Goal: Task Accomplishment & Management: Manage account settings

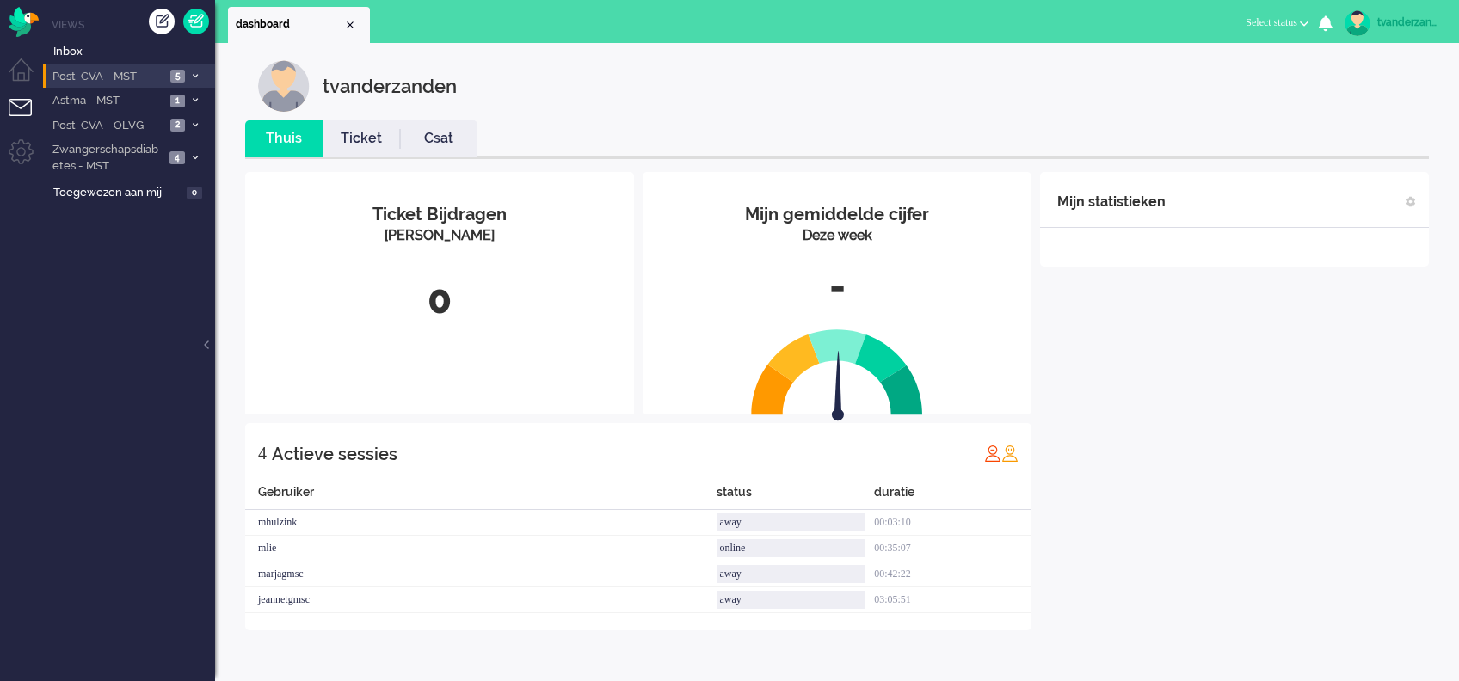
click at [133, 80] on span "Post-CVA - MST" at bounding box center [107, 77] width 115 height 16
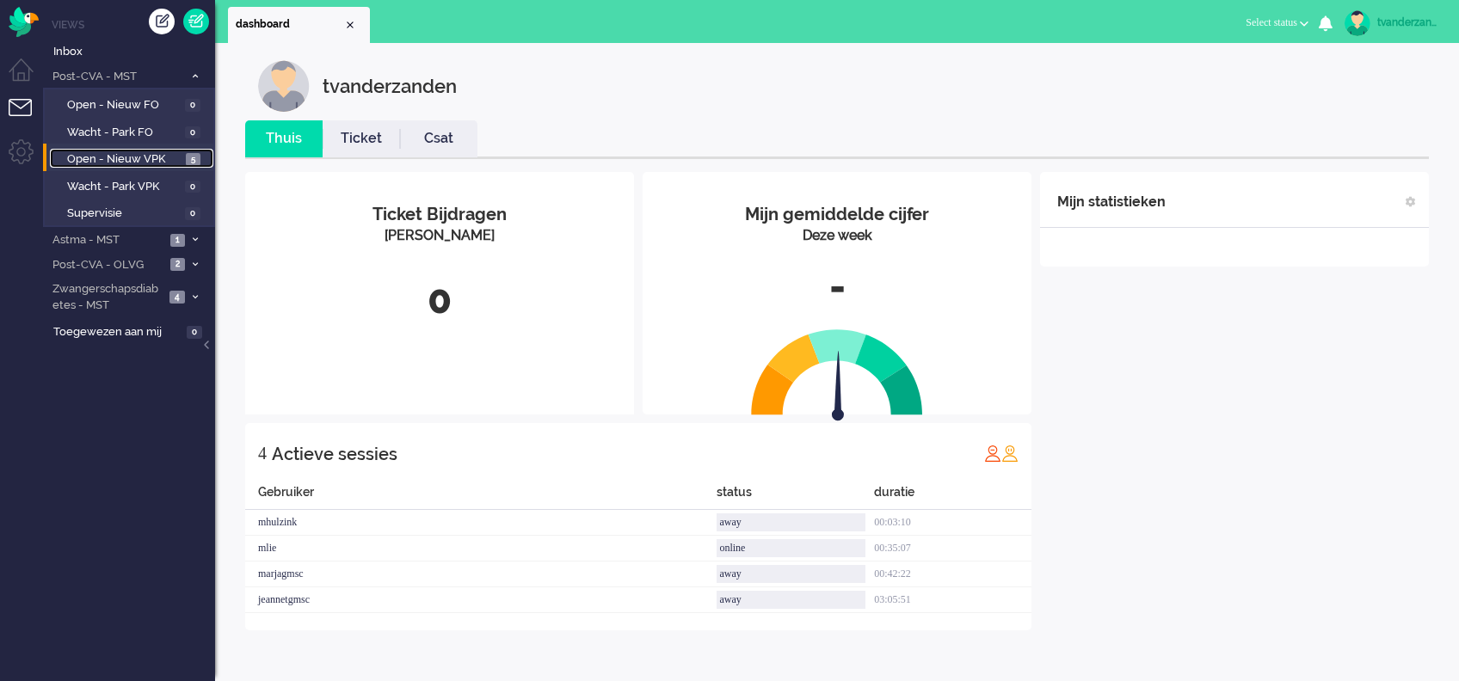
click at [147, 152] on span "Open - Nieuw VPK" at bounding box center [124, 159] width 114 height 16
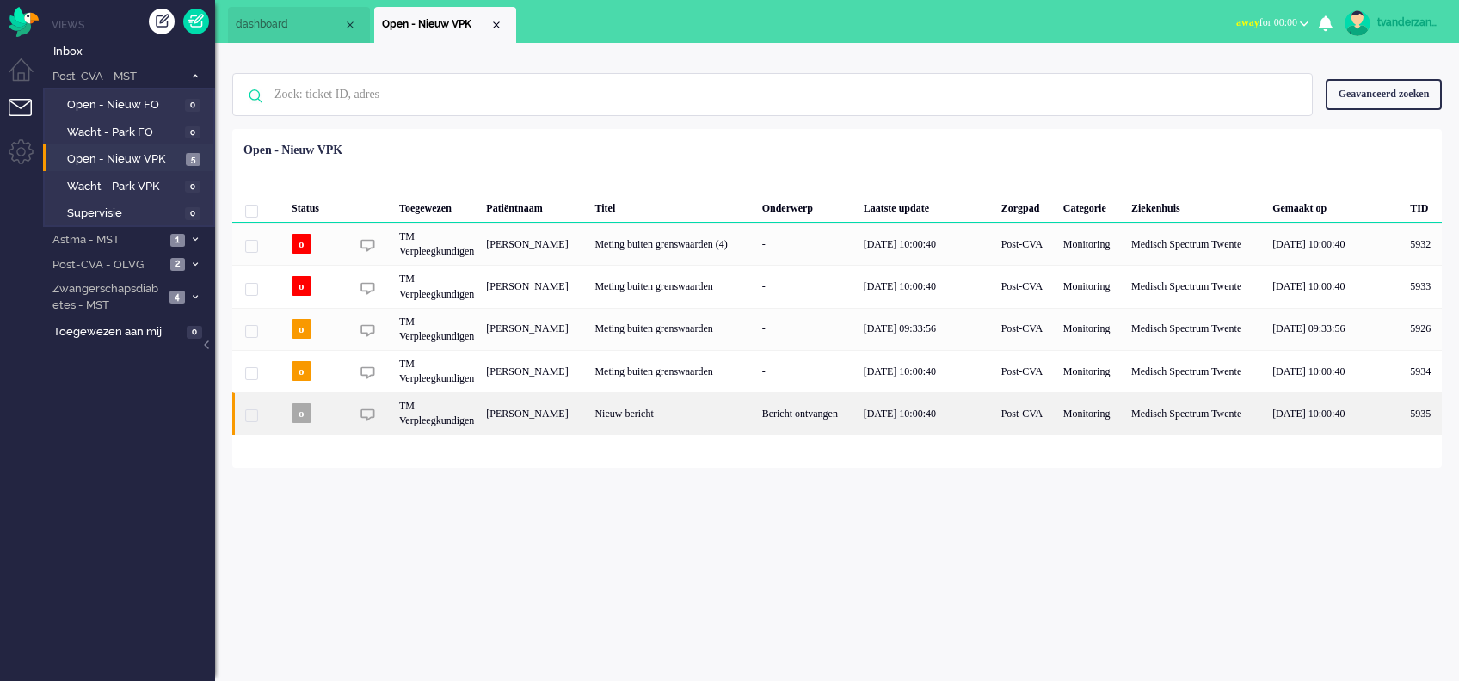
click at [1404, 420] on div "Ben de Vries" at bounding box center [1423, 413] width 38 height 42
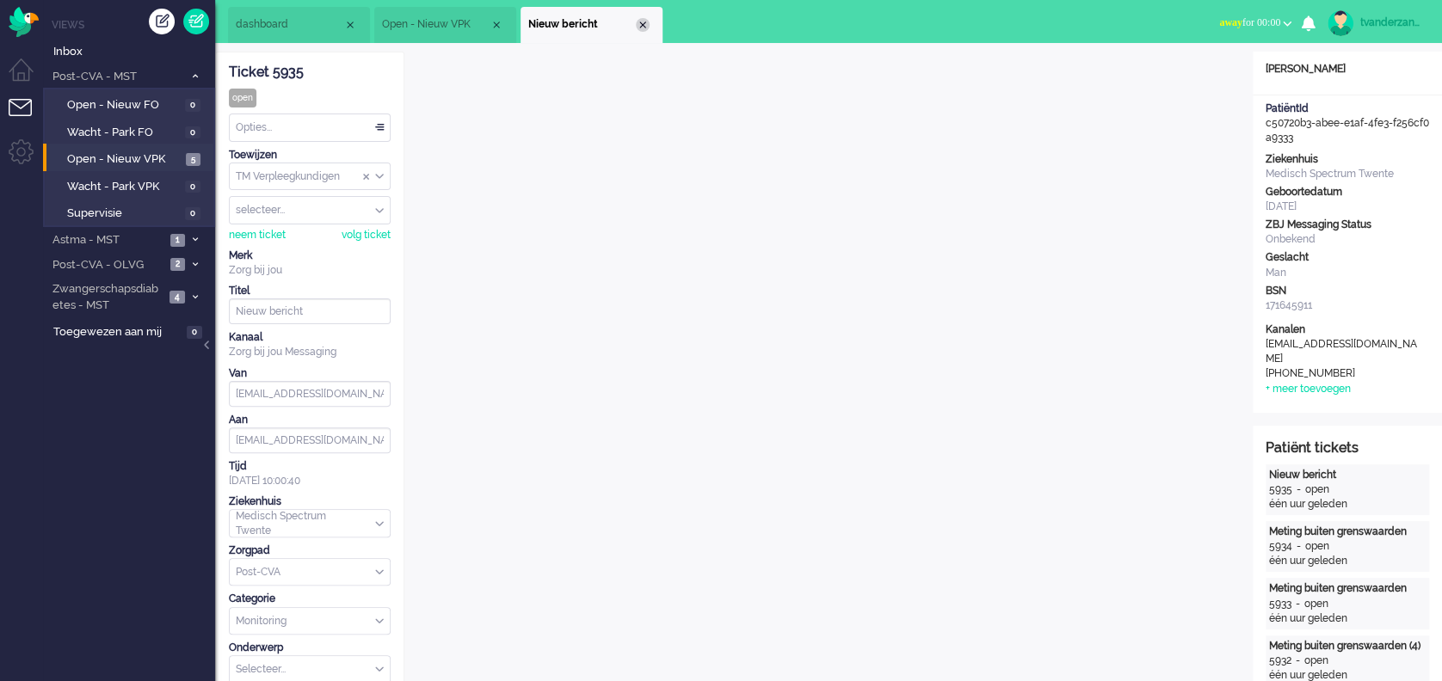
click at [641, 22] on div "Close tab" at bounding box center [643, 25] width 14 height 14
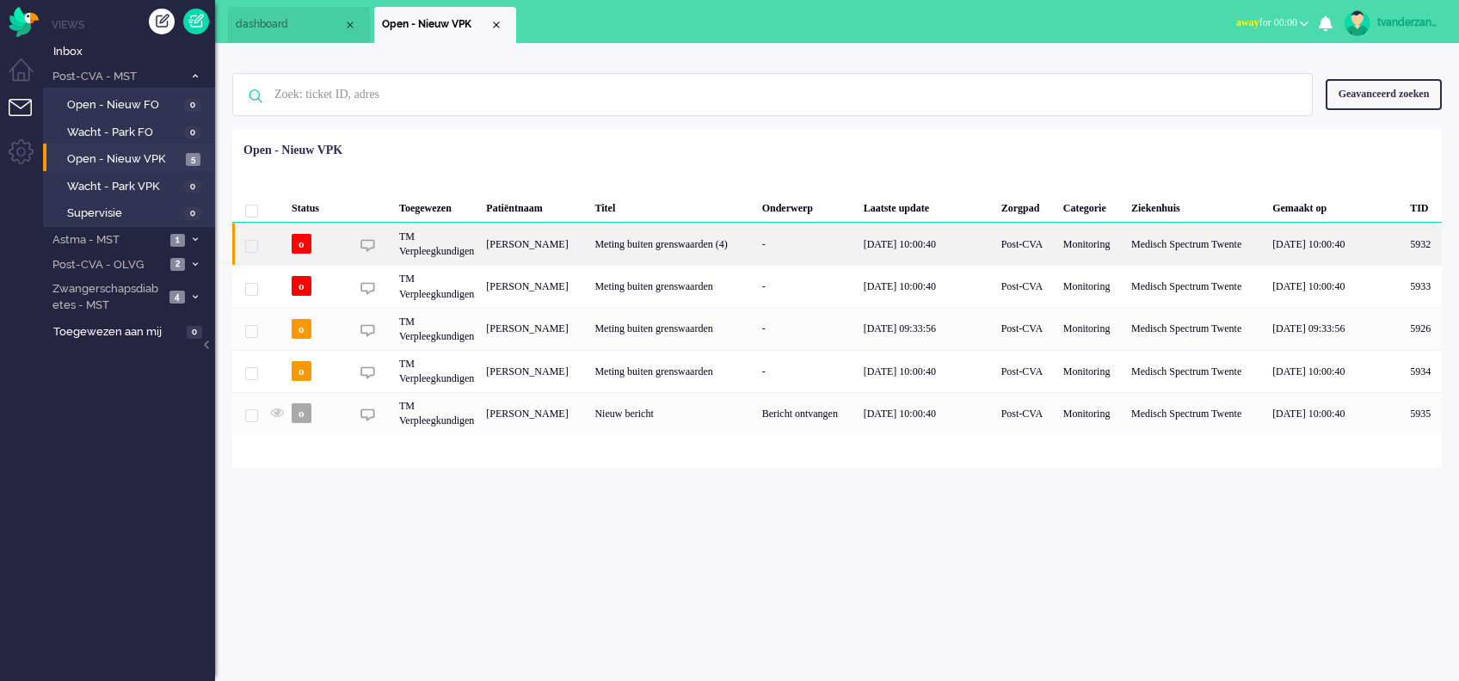
click at [1404, 251] on div "Ben de Vries" at bounding box center [1423, 244] width 38 height 42
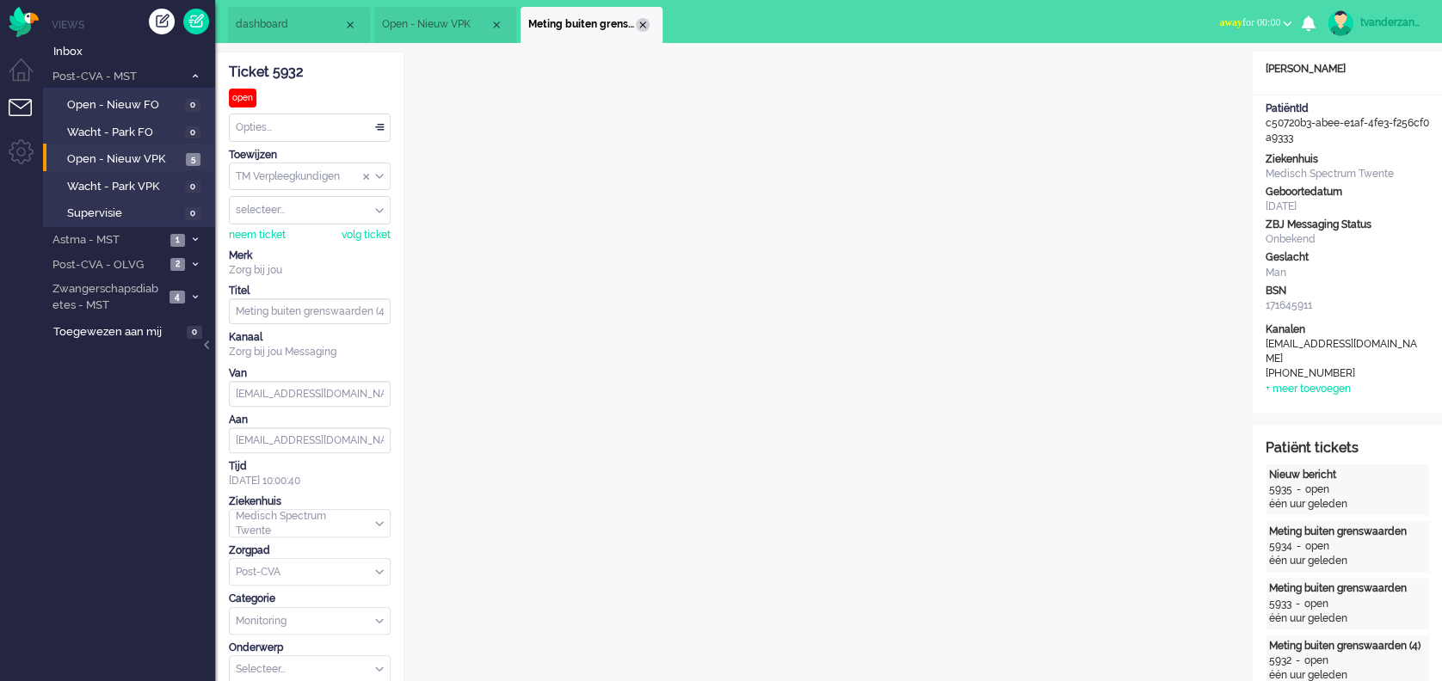
click at [644, 28] on div "Close tab" at bounding box center [643, 25] width 14 height 14
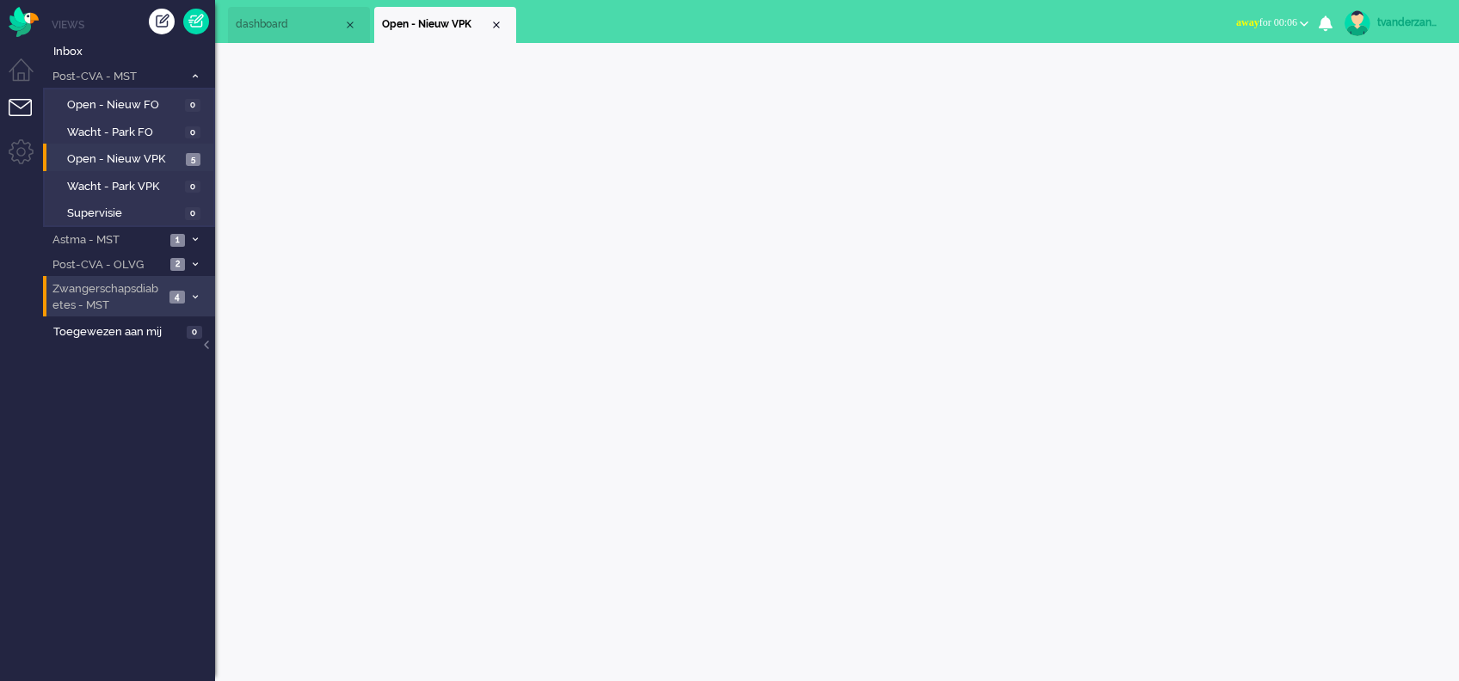
click at [114, 286] on span "Zwangerschapsdiabetes - MST" at bounding box center [107, 297] width 114 height 32
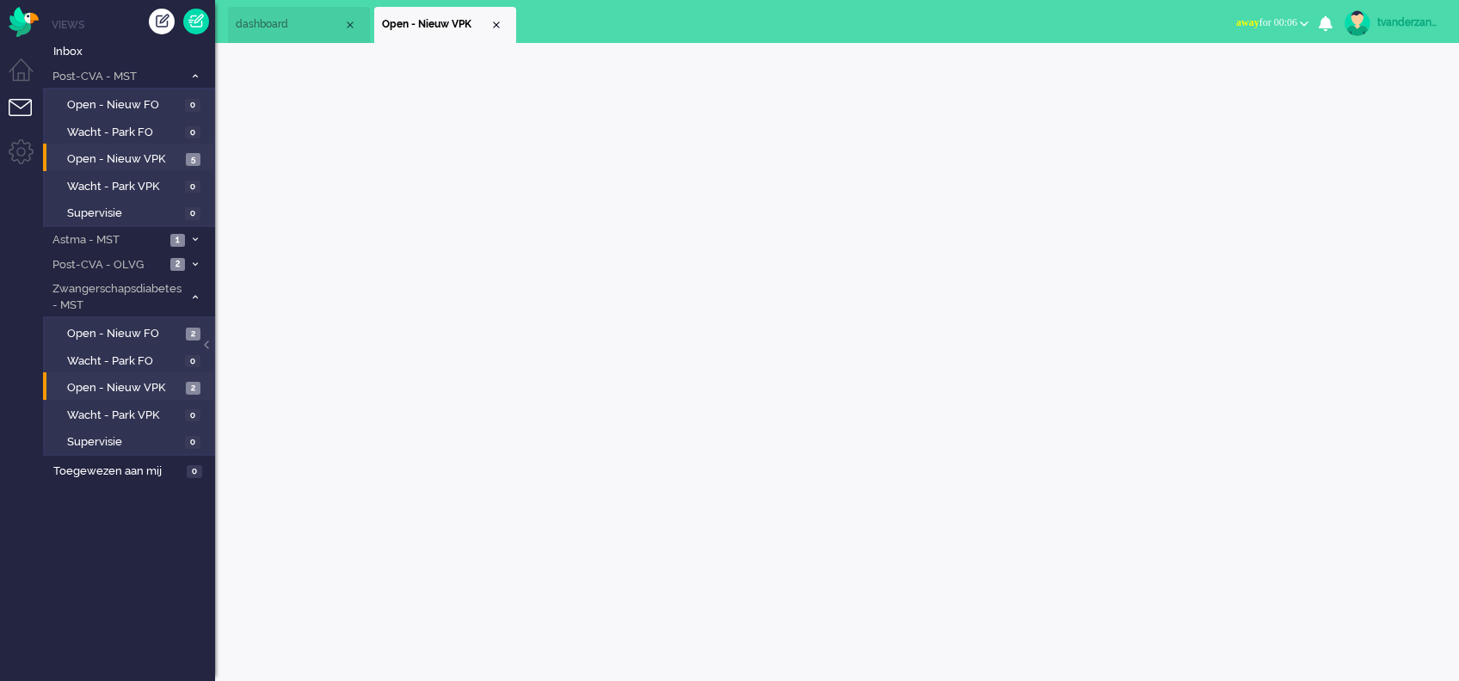
click at [134, 375] on li "Open - Nieuw VPK 2" at bounding box center [128, 386] width 170 height 28
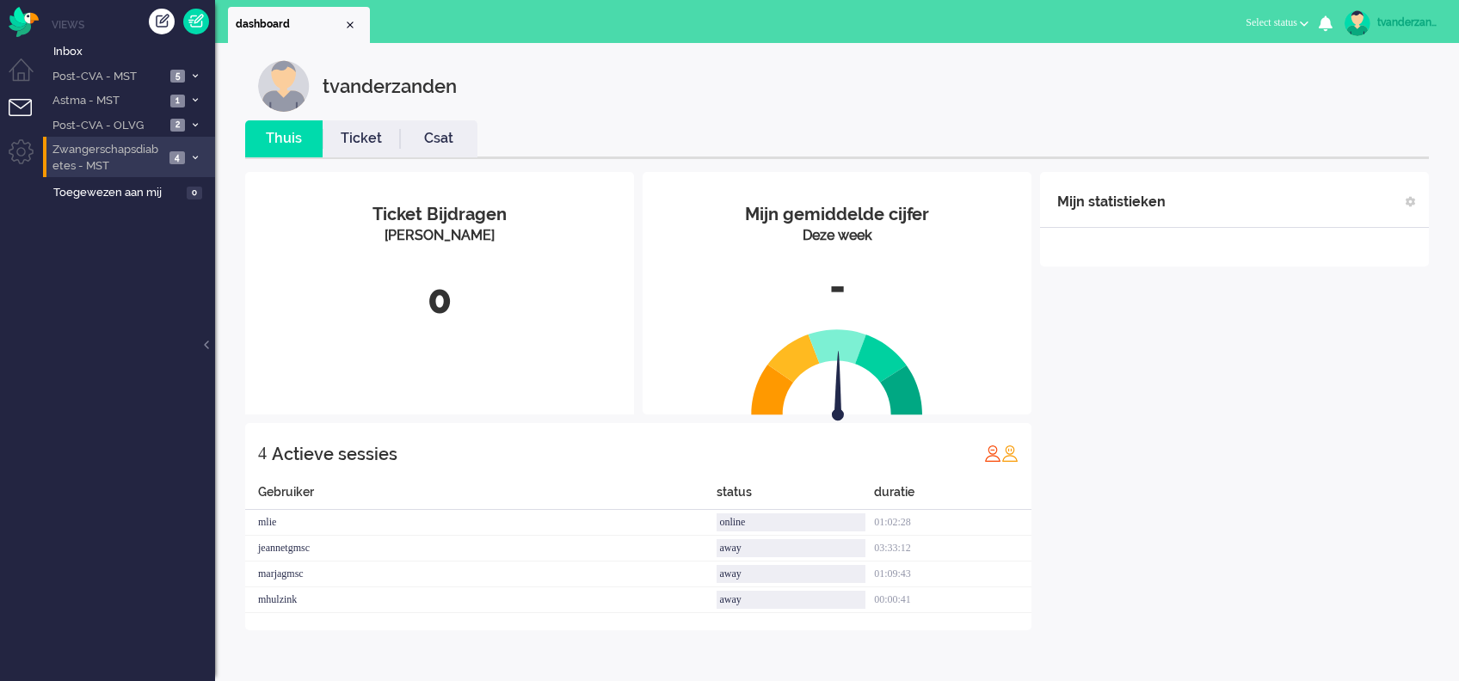
click at [163, 157] on span "Zwangerschapsdiabetes - MST" at bounding box center [107, 158] width 114 height 32
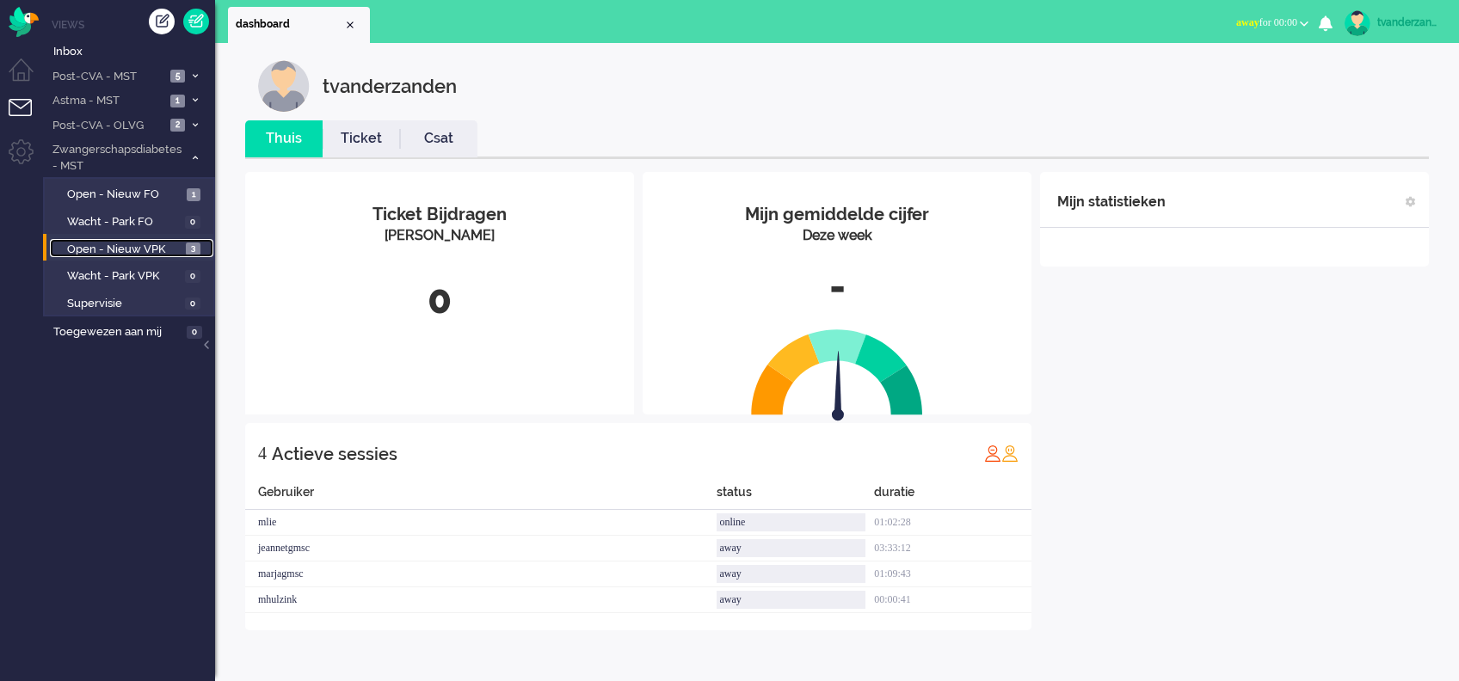
click at [131, 247] on span "Open - Nieuw VPK" at bounding box center [124, 250] width 114 height 16
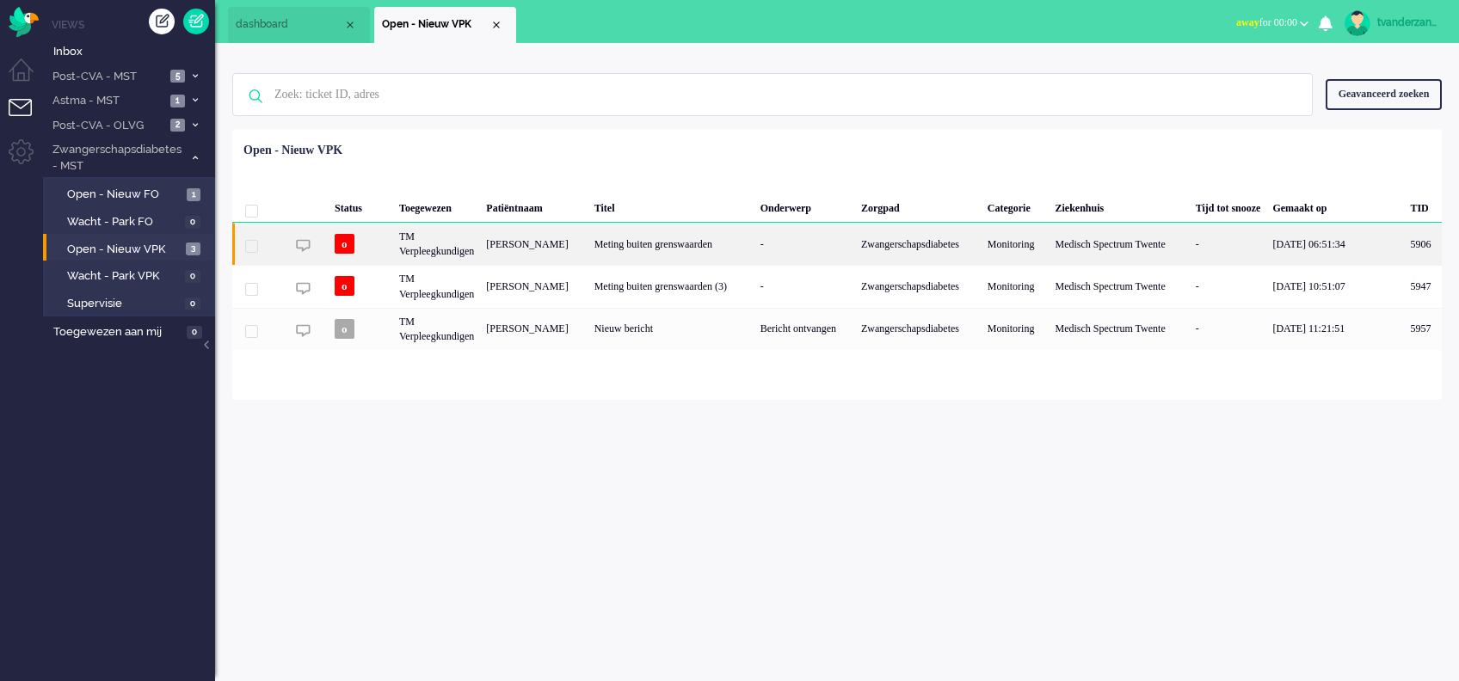
click at [710, 249] on div "Meting buiten grenswaarden" at bounding box center [671, 244] width 166 height 42
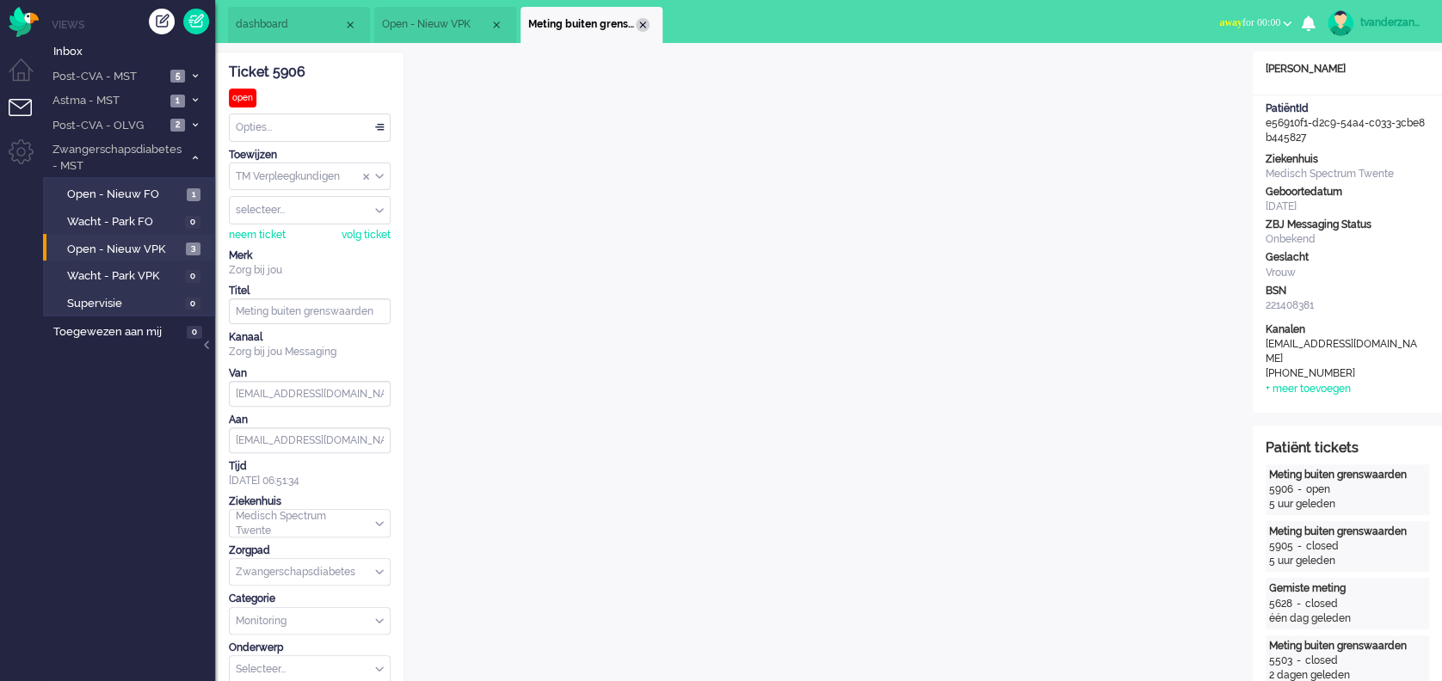
click at [640, 22] on div "Close tab" at bounding box center [643, 25] width 14 height 14
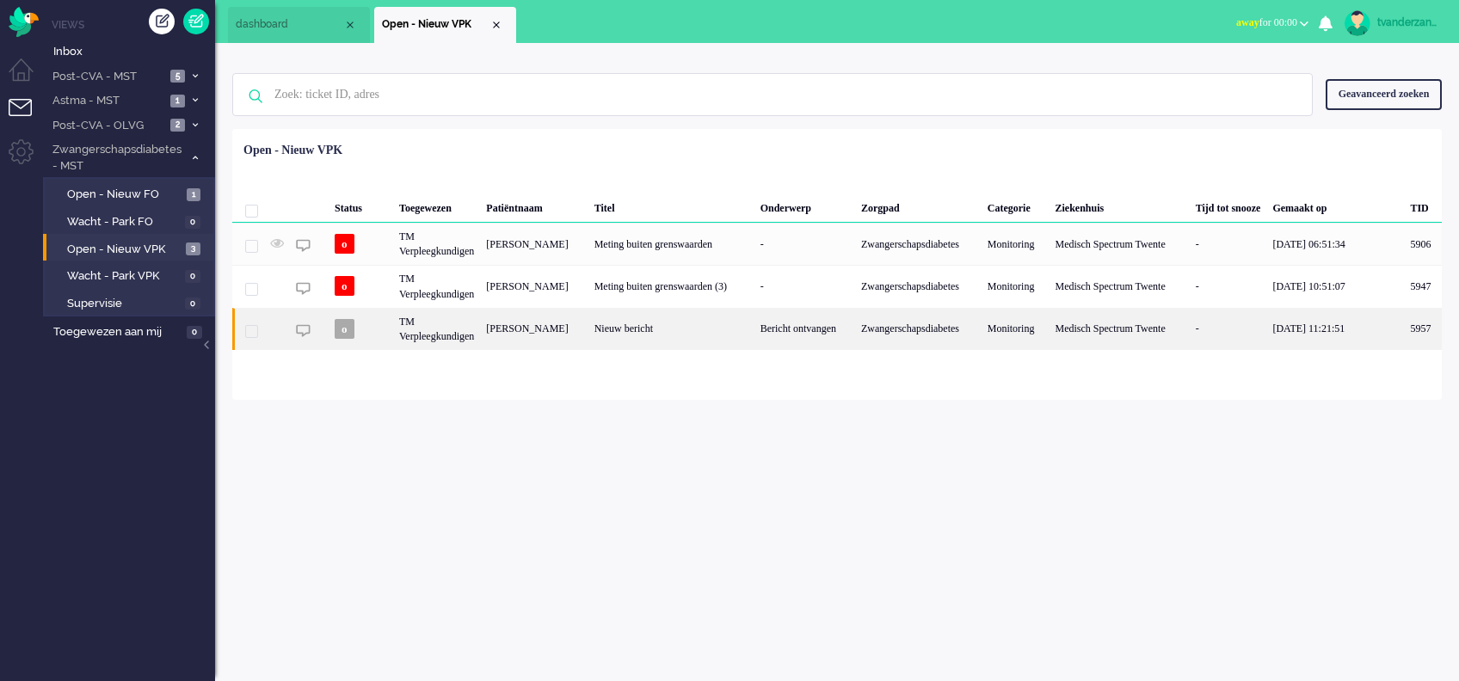
click at [601, 329] on div "Nieuw bericht" at bounding box center [671, 329] width 166 height 42
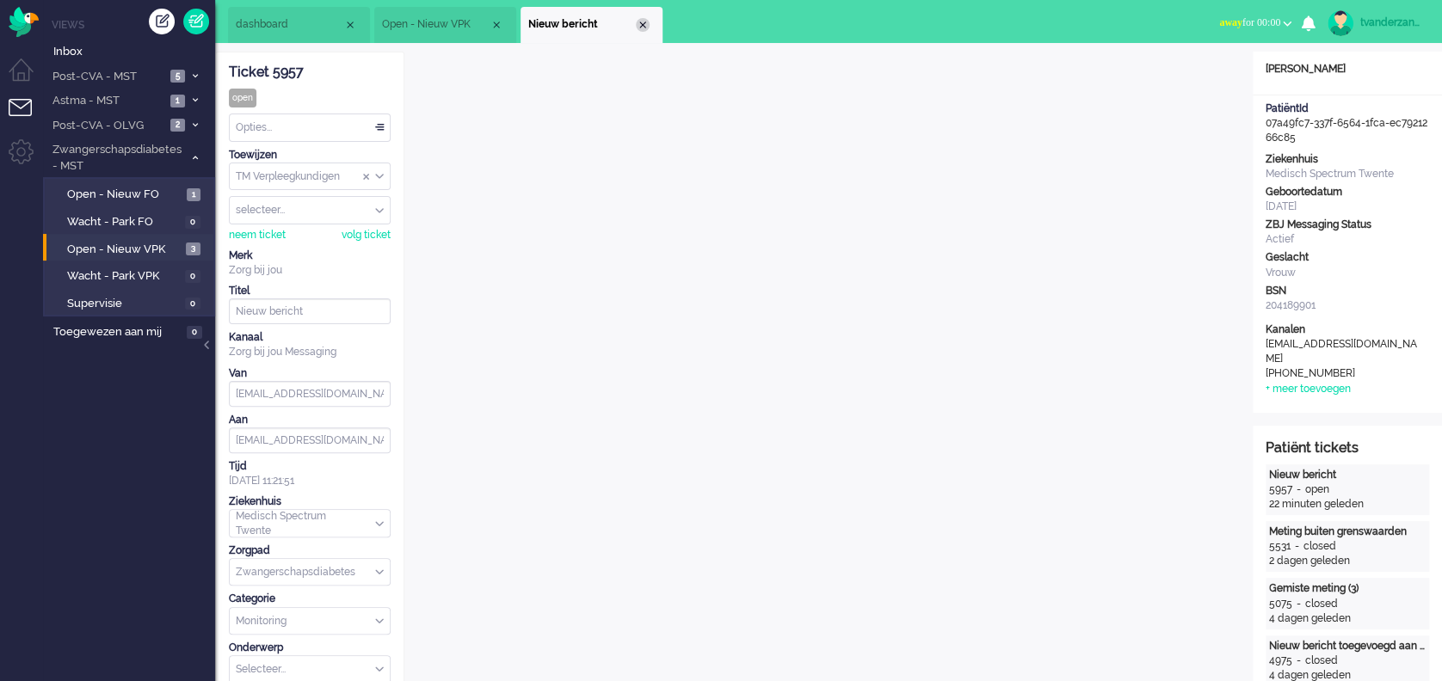
click at [643, 21] on div "Close tab" at bounding box center [643, 25] width 14 height 14
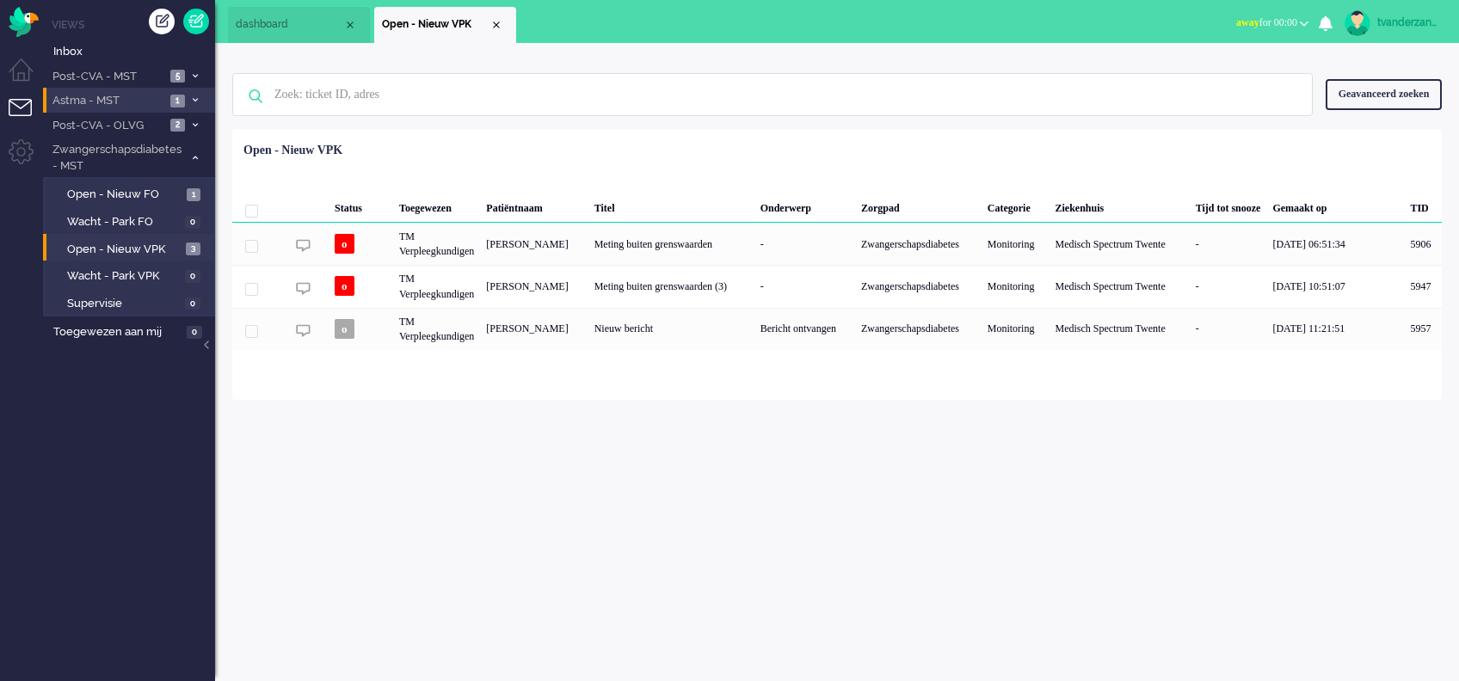
click at [135, 95] on span "Astma - MST" at bounding box center [107, 101] width 115 height 16
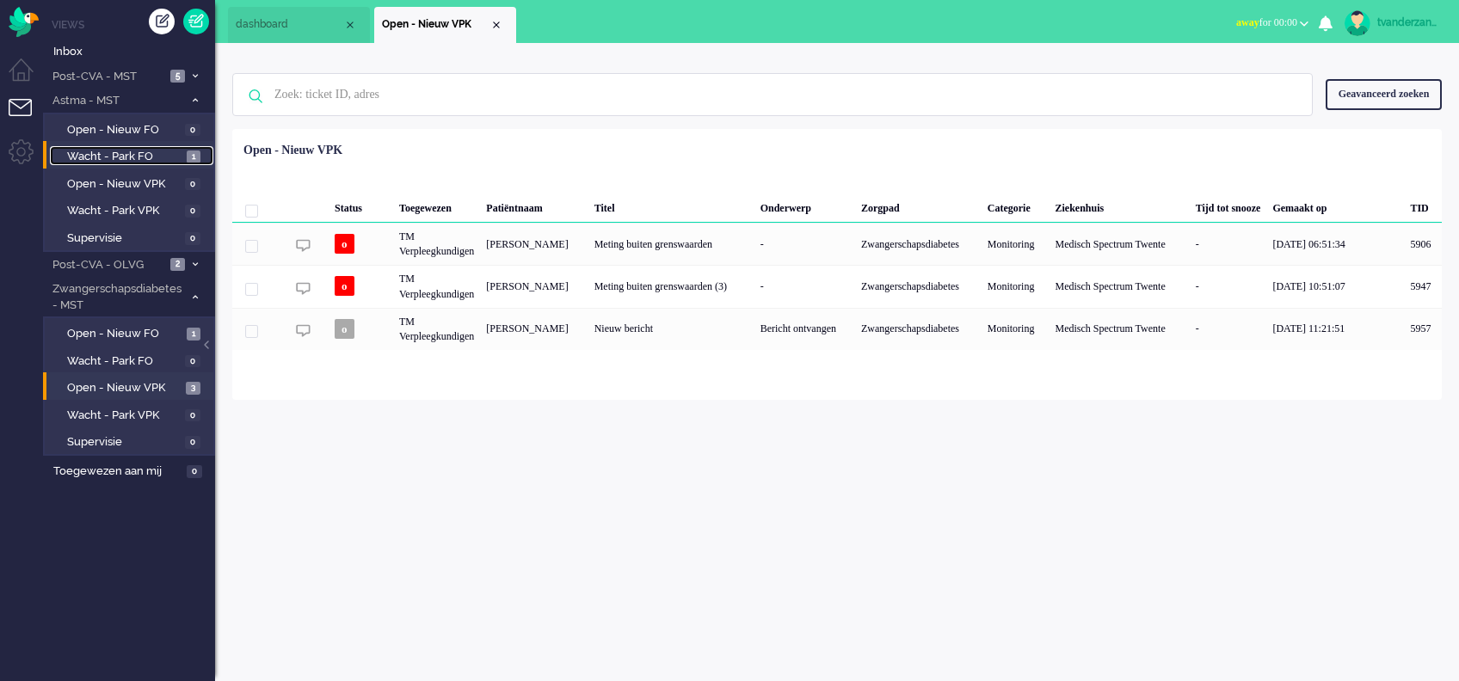
click at [146, 151] on span "Wacht - Park FO" at bounding box center [124, 157] width 115 height 16
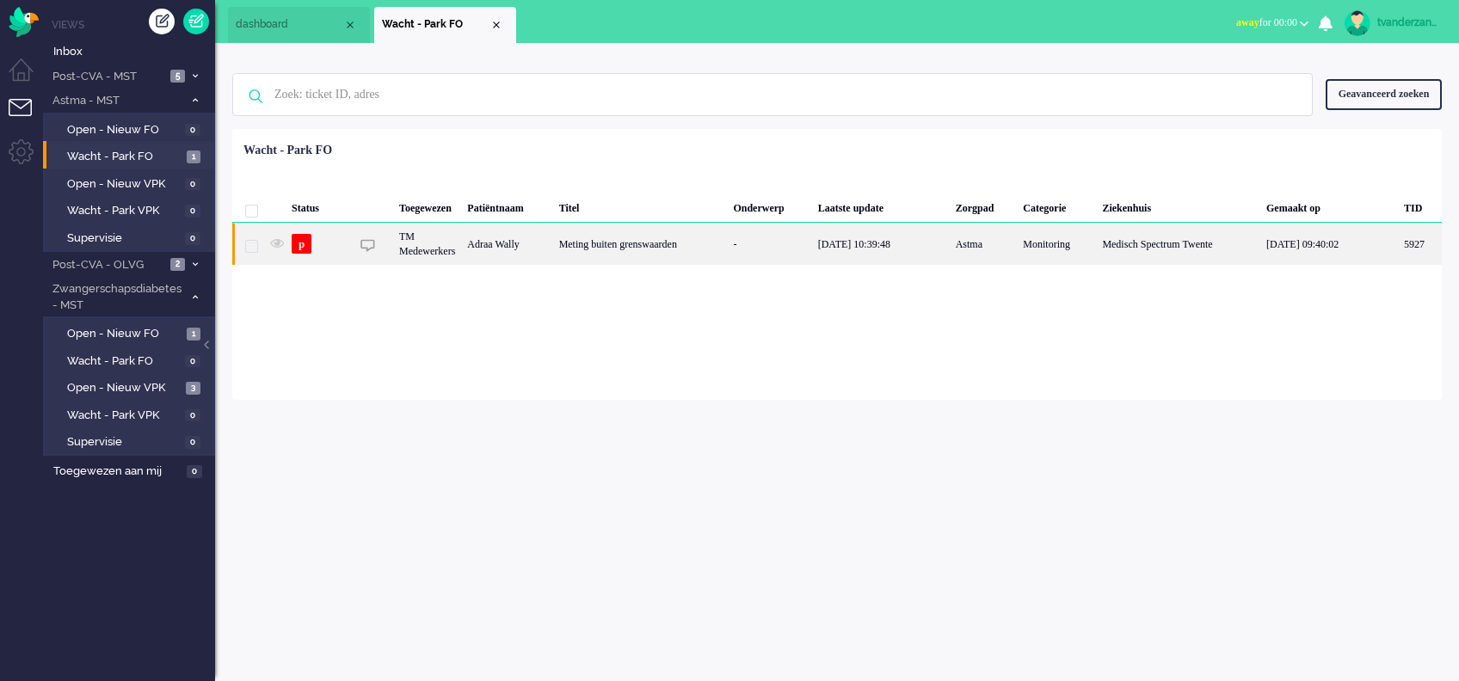
click at [1398, 246] on div "Adraa Wally" at bounding box center [1420, 244] width 44 height 42
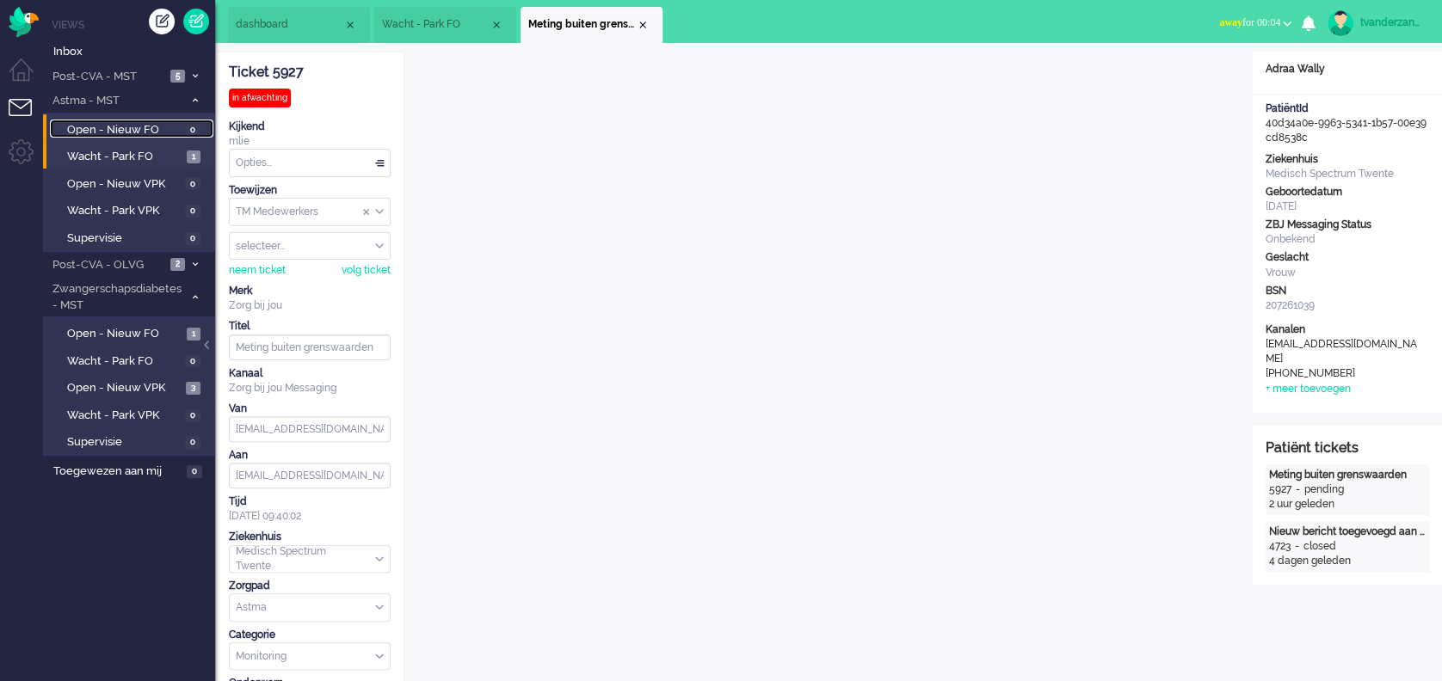
click at [176, 132] on span "Open - Nieuw FO" at bounding box center [124, 130] width 114 height 16
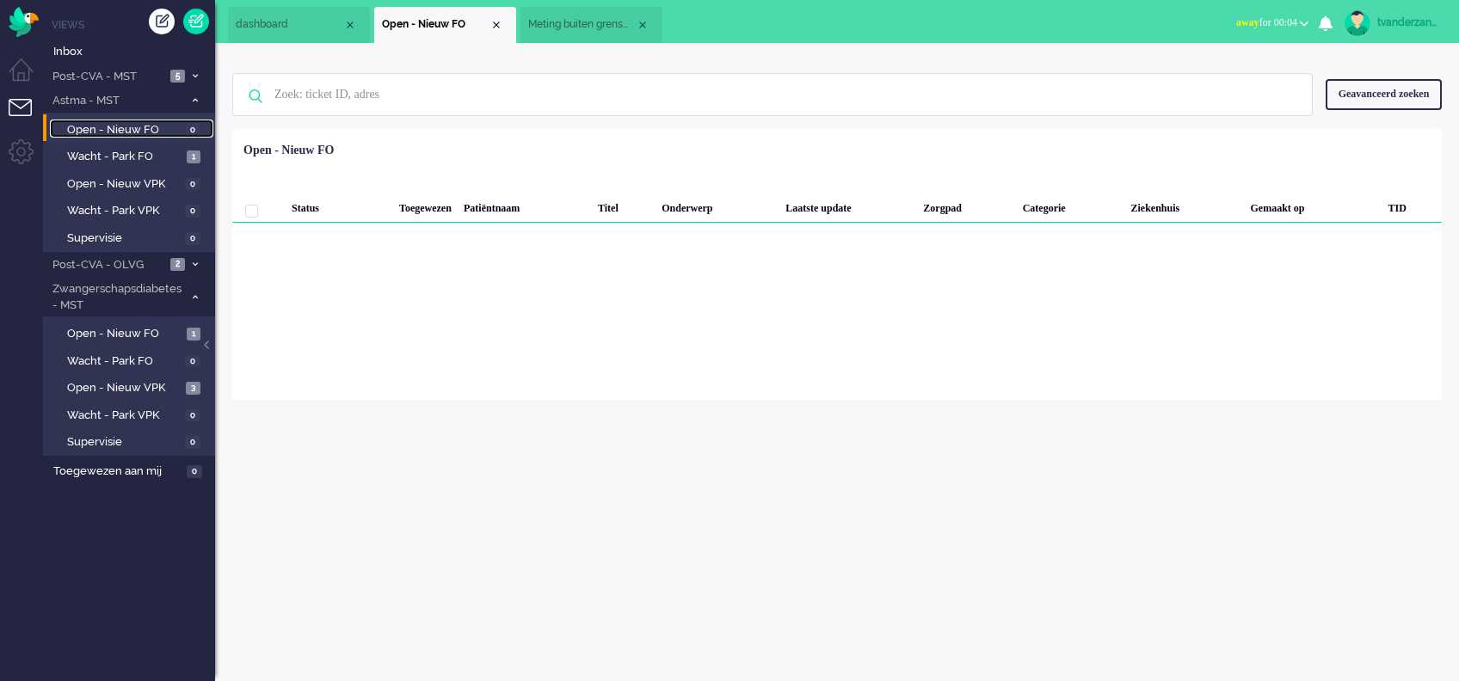
click at [176, 132] on span "Open - Nieuw FO" at bounding box center [124, 130] width 114 height 16
click at [8, 5] on div "Menu" at bounding box center [21, 18] width 43 height 37
click at [12, 9] on img "Omnidesk" at bounding box center [24, 22] width 30 height 30
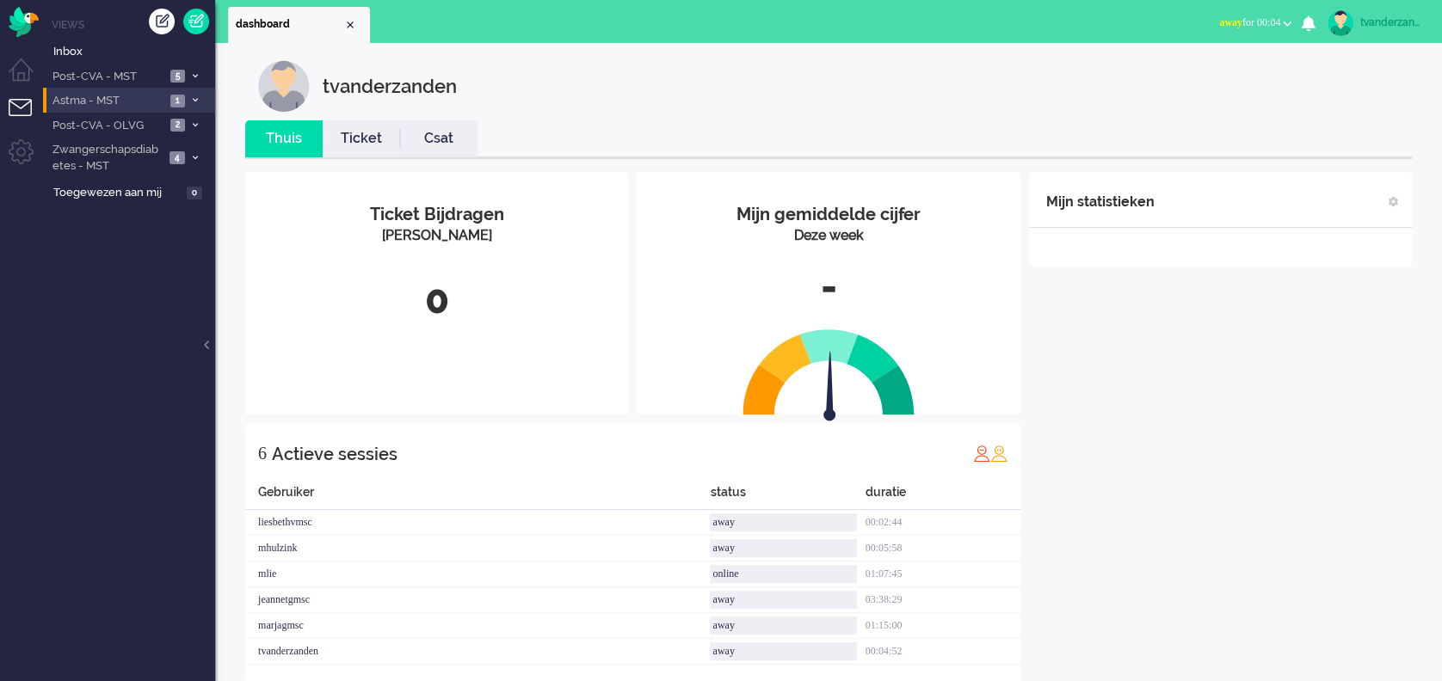
click at [132, 110] on li "Astma - MST 1" at bounding box center [129, 100] width 172 height 25
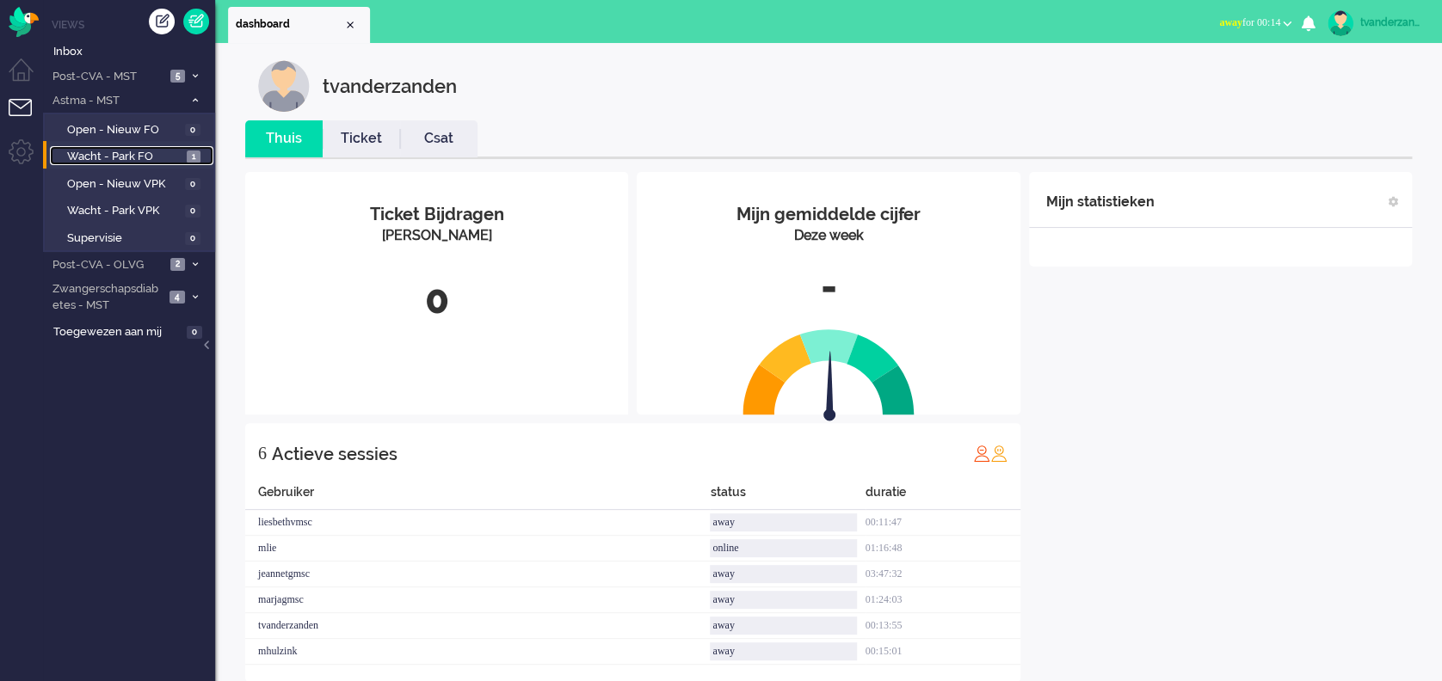
click at [151, 163] on span "Wacht - Park FO" at bounding box center [124, 157] width 115 height 16
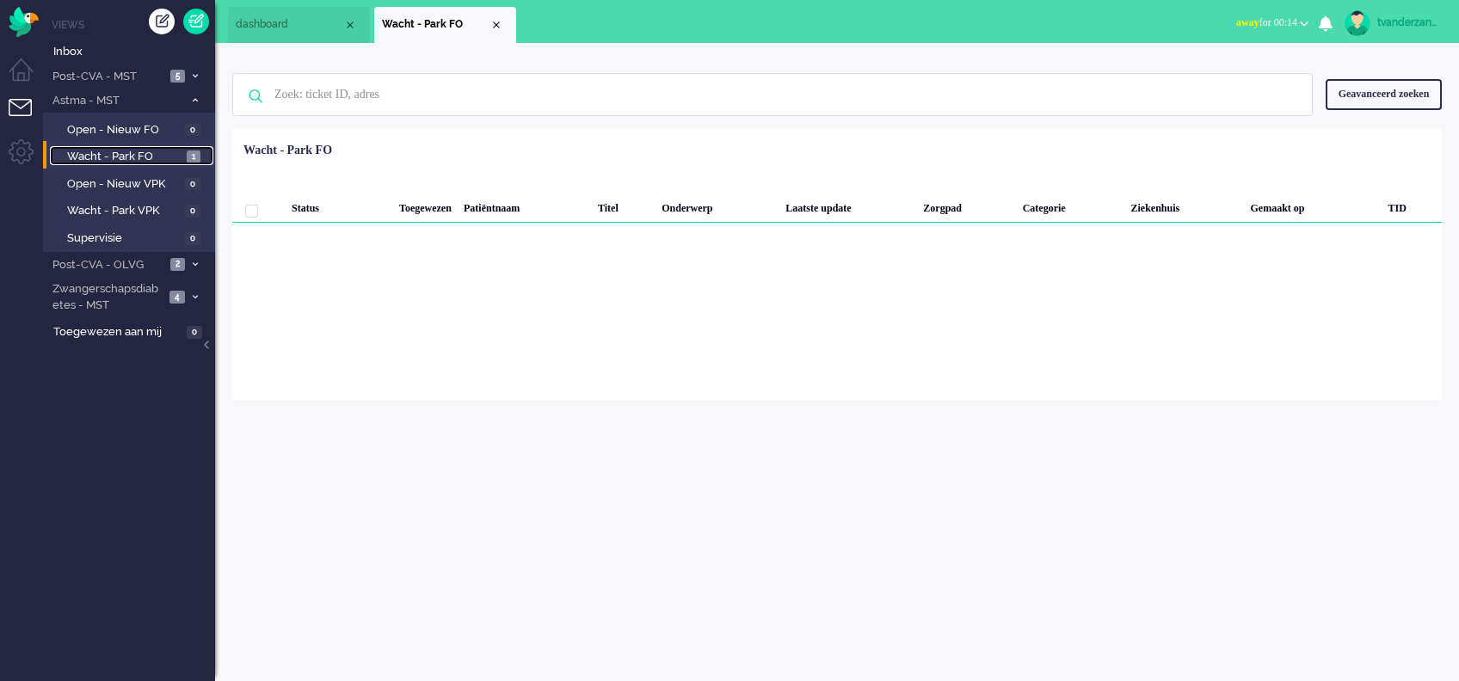
click at [142, 149] on span "Wacht - Park FO" at bounding box center [124, 157] width 115 height 16
click at [134, 132] on span "Open - Nieuw FO" at bounding box center [124, 130] width 114 height 16
click at [136, 158] on span "Wacht - Park FO" at bounding box center [124, 157] width 115 height 16
click at [130, 112] on li "Astma - MST 1" at bounding box center [129, 100] width 172 height 25
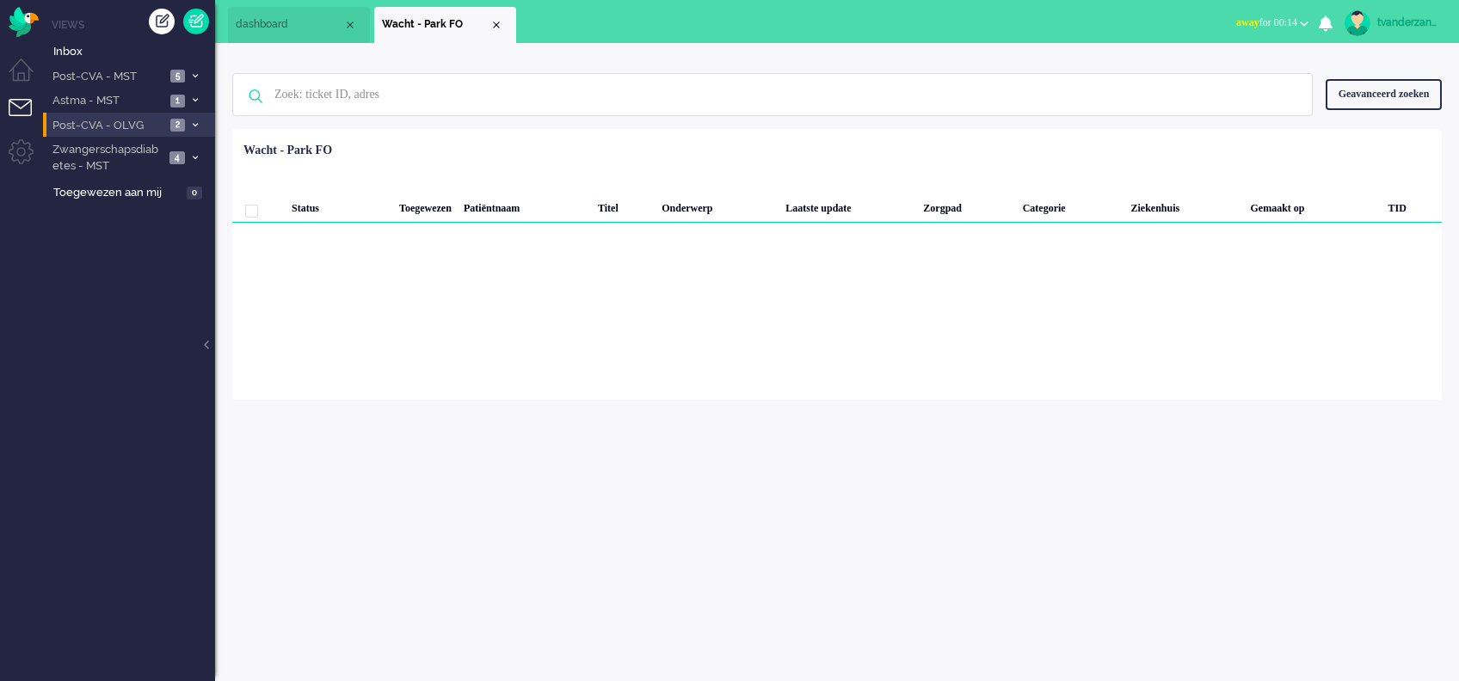
click at [128, 131] on span "Post-CVA - OLVG" at bounding box center [107, 126] width 115 height 16
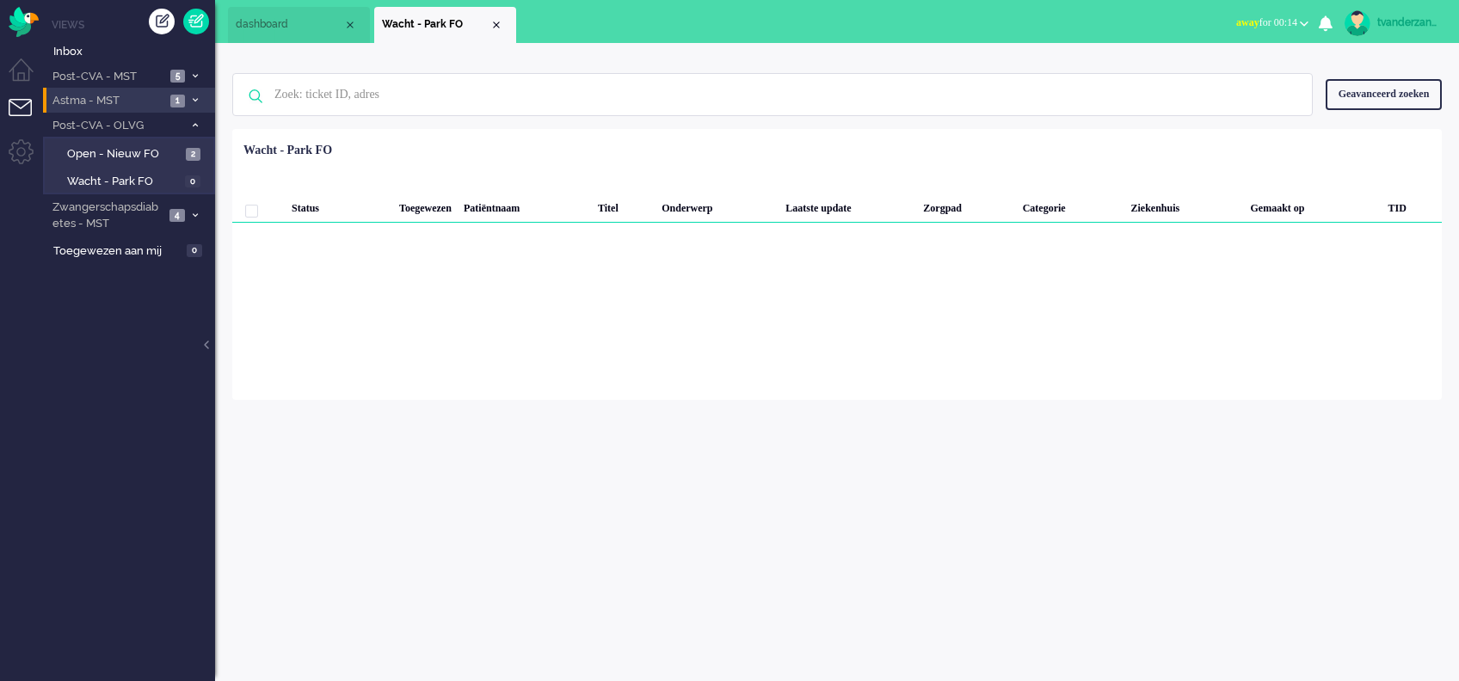
click at [123, 102] on span "Astma - MST" at bounding box center [107, 101] width 115 height 16
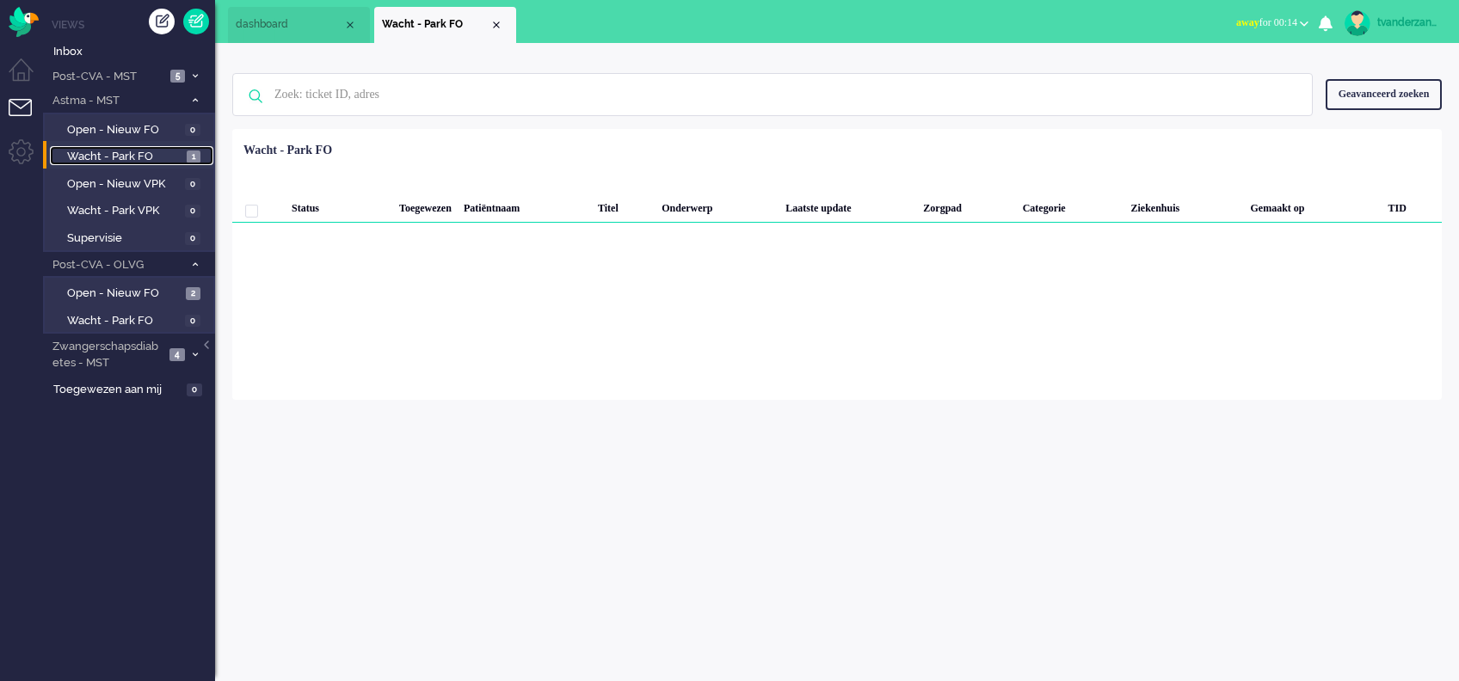
click at [127, 149] on span "Wacht - Park FO" at bounding box center [124, 157] width 115 height 16
click at [114, 66] on li "Post-CVA - MST 5" at bounding box center [129, 76] width 172 height 25
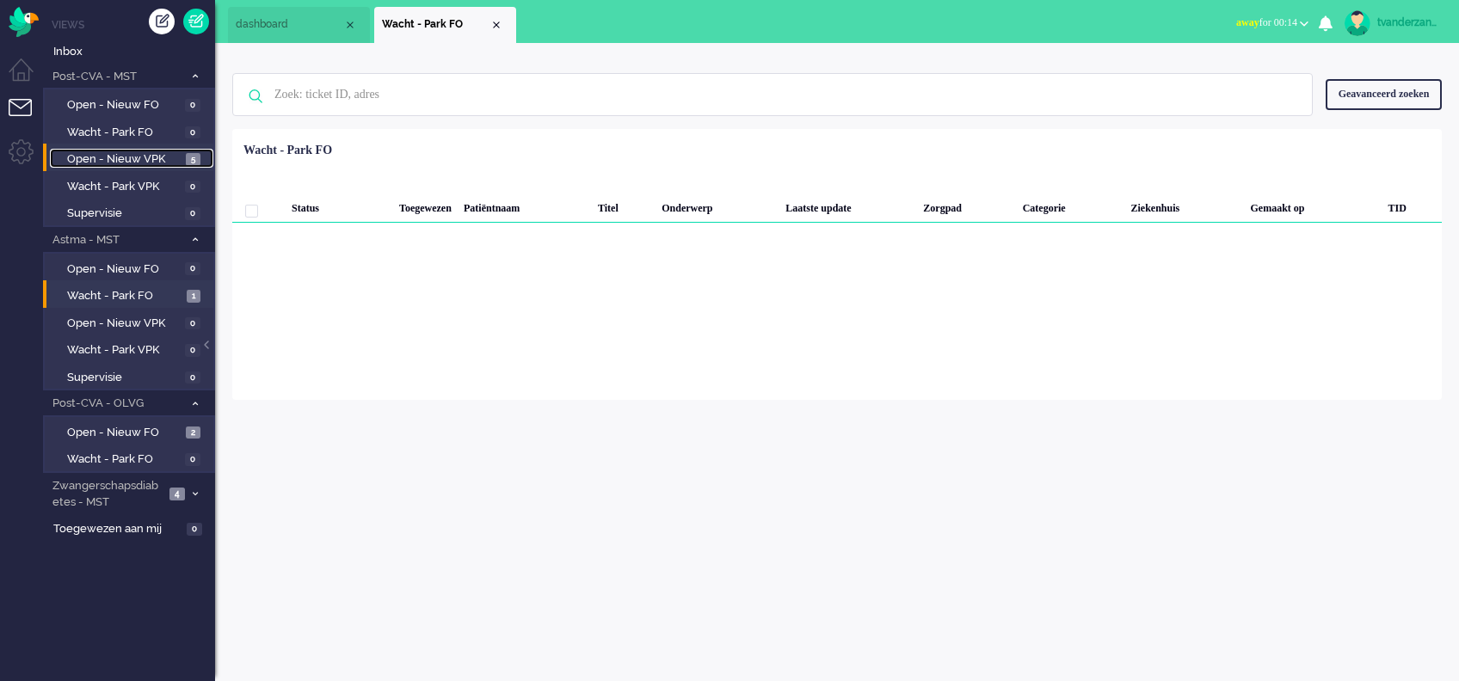
click at [124, 156] on span "Open - Nieuw VPK" at bounding box center [124, 159] width 114 height 16
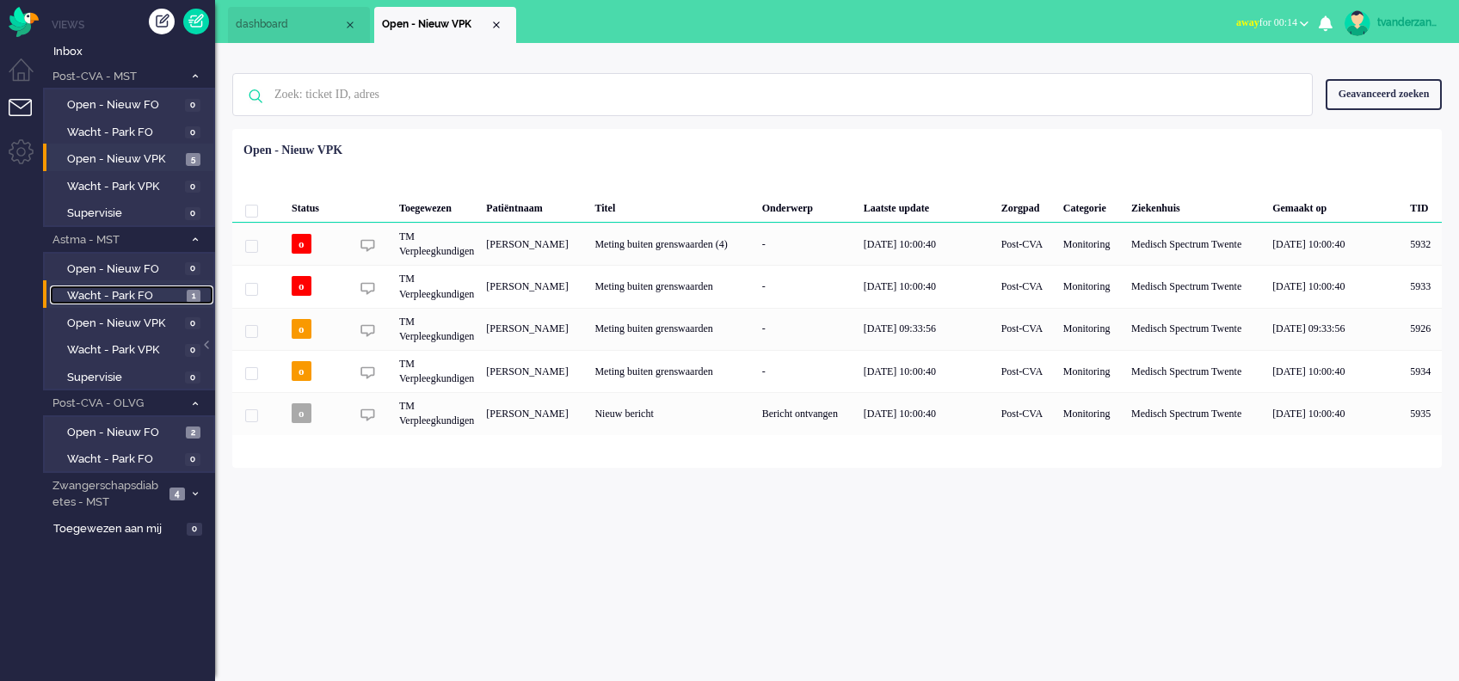
click at [144, 293] on span "Wacht - Park FO" at bounding box center [124, 296] width 115 height 16
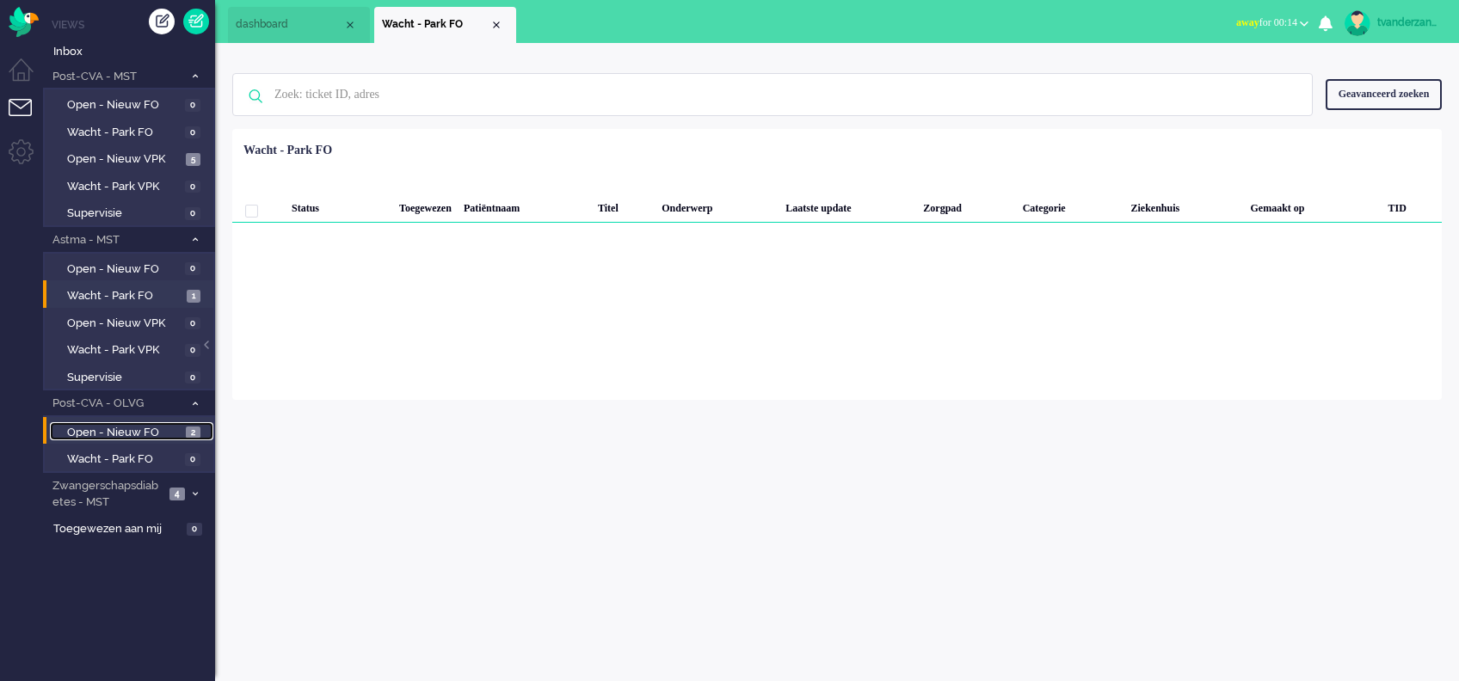
click at [131, 422] on link "Open - Nieuw FO 2" at bounding box center [131, 431] width 163 height 19
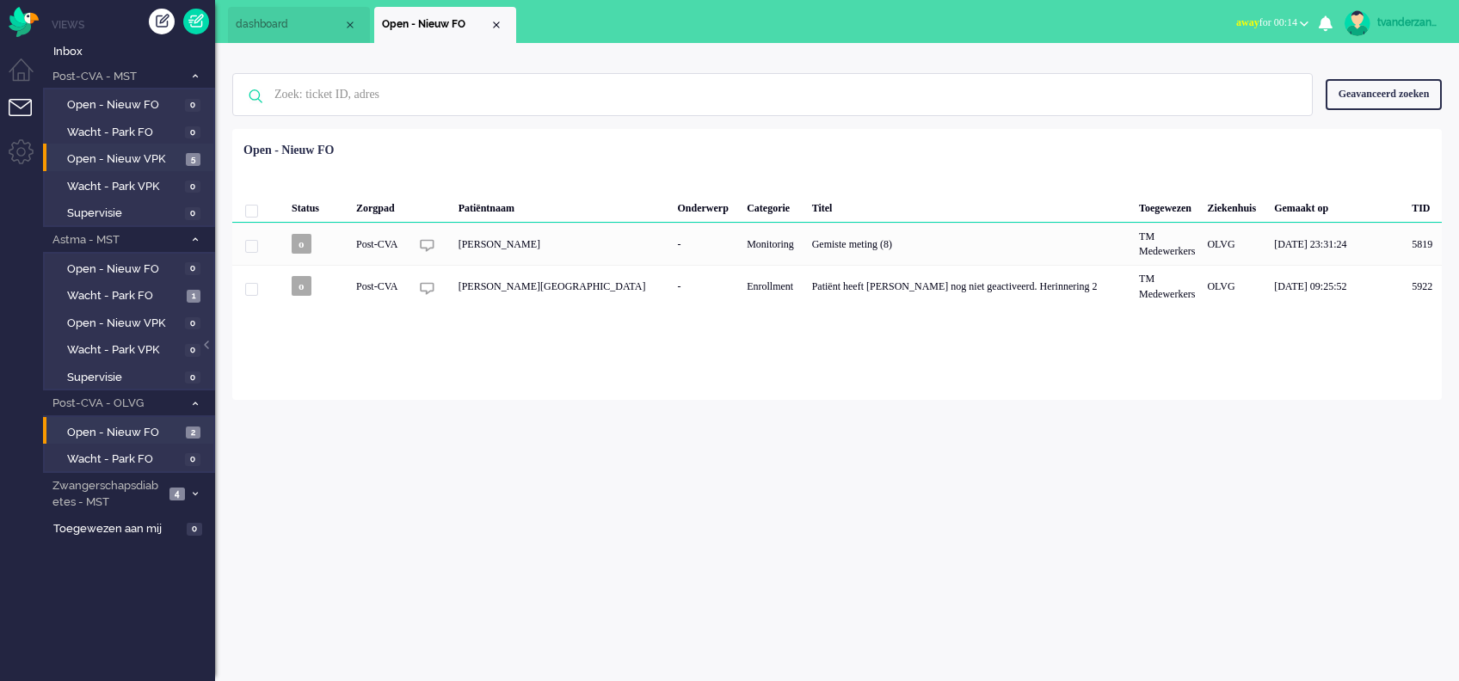
click at [177, 168] on li "Open - Nieuw VPK 5" at bounding box center [128, 158] width 170 height 28
click at [165, 166] on span "Open - Nieuw VPK" at bounding box center [124, 159] width 114 height 16
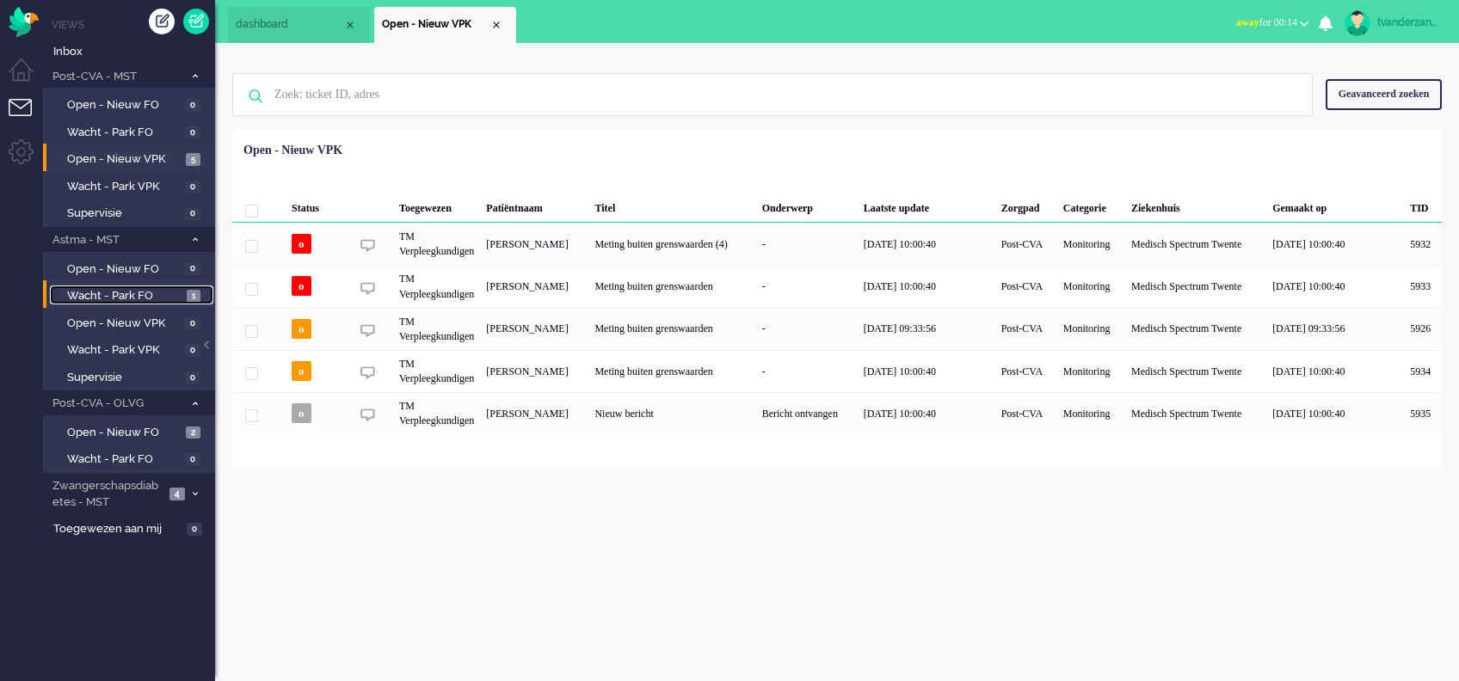
click at [147, 292] on span "Wacht - Park FO" at bounding box center [124, 296] width 115 height 16
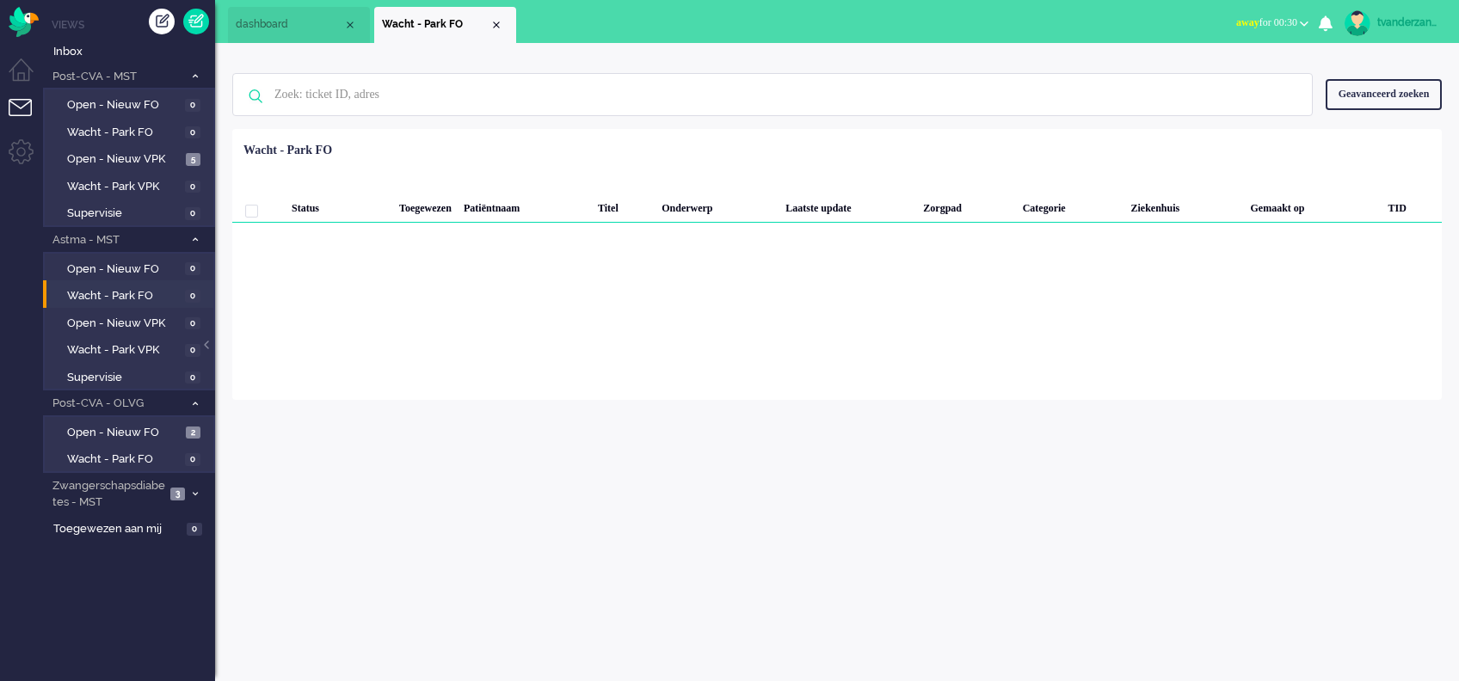
click at [1379, 18] on div "tvanderzanden" at bounding box center [1409, 22] width 65 height 17
click at [1337, 144] on link "Uitloggen" at bounding box center [1385, 138] width 128 height 17
